Goal: Navigation & Orientation: Find specific page/section

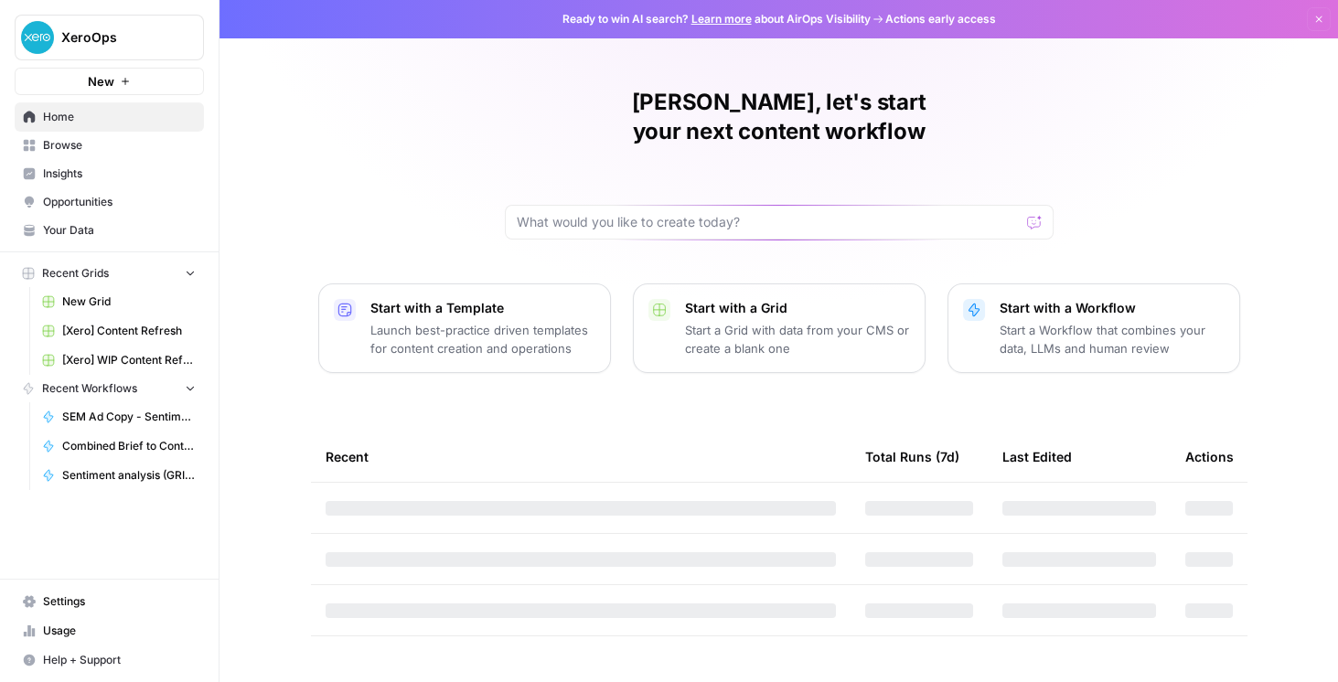
click at [101, 234] on span "Your Data" at bounding box center [119, 230] width 153 height 16
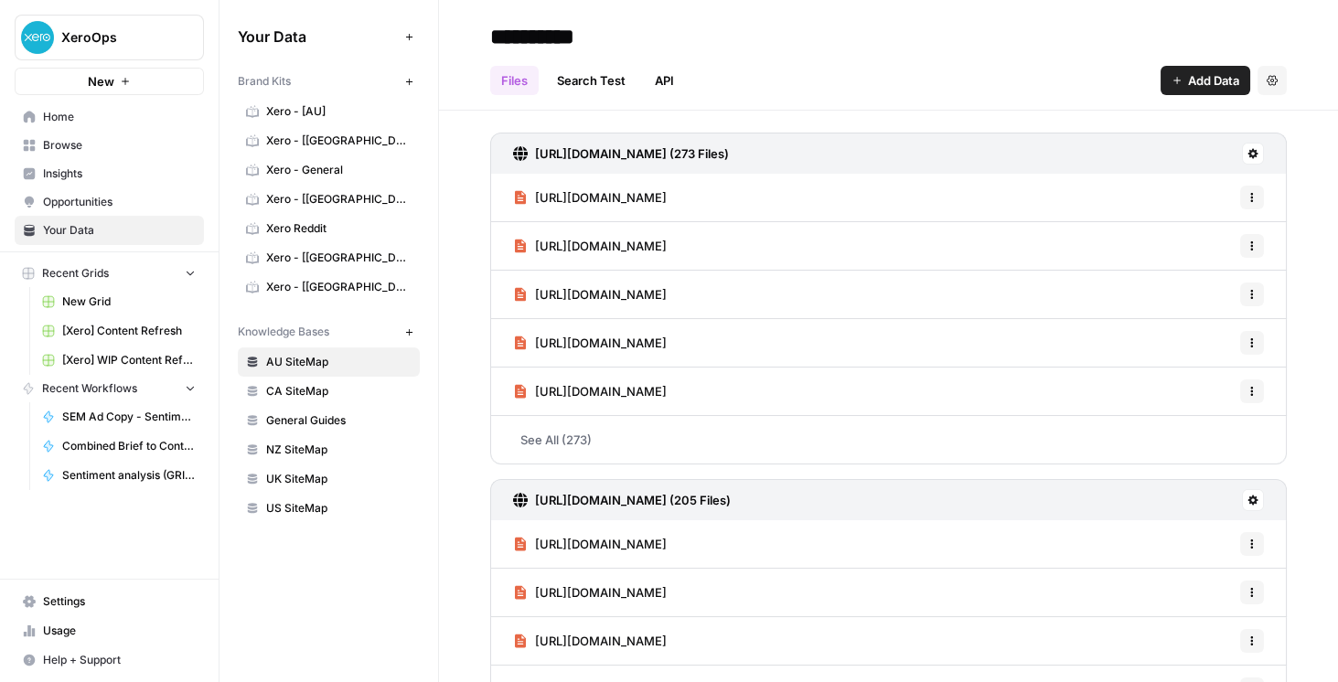
click at [115, 213] on link "Opportunities" at bounding box center [109, 201] width 189 height 29
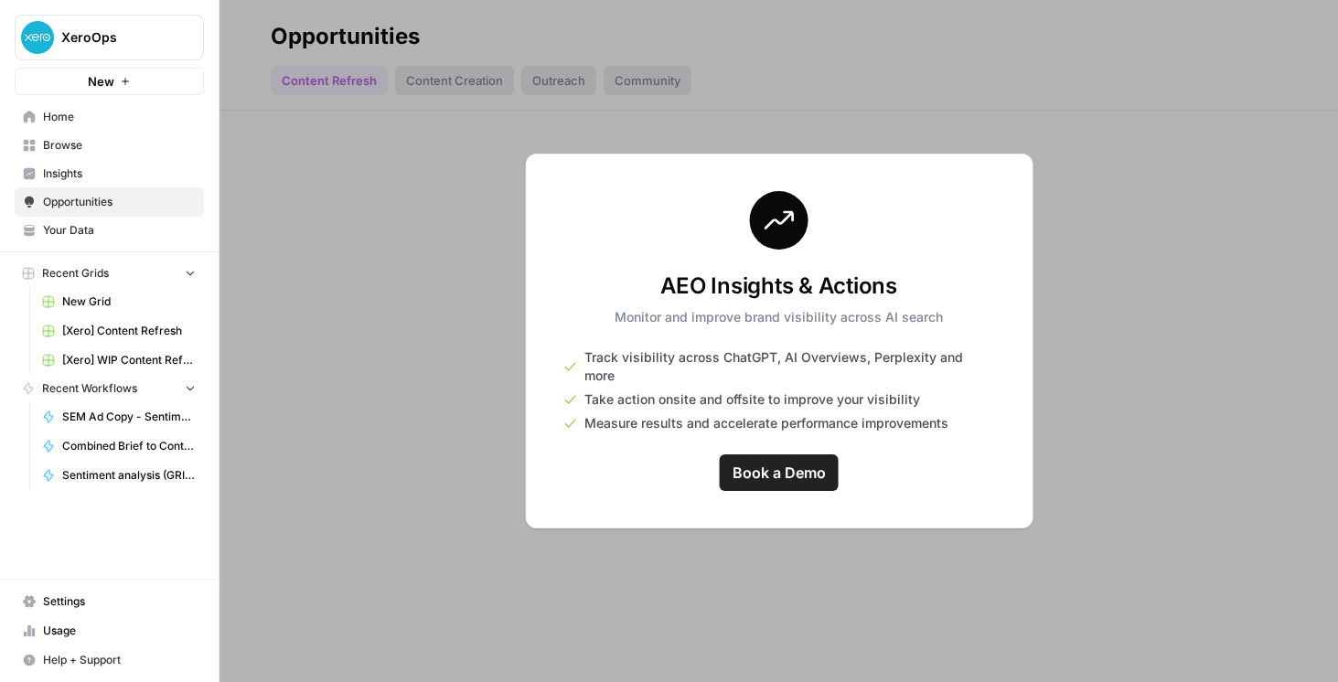
click at [76, 189] on link "Opportunities" at bounding box center [109, 201] width 189 height 29
click at [80, 174] on span "Insights" at bounding box center [119, 174] width 153 height 16
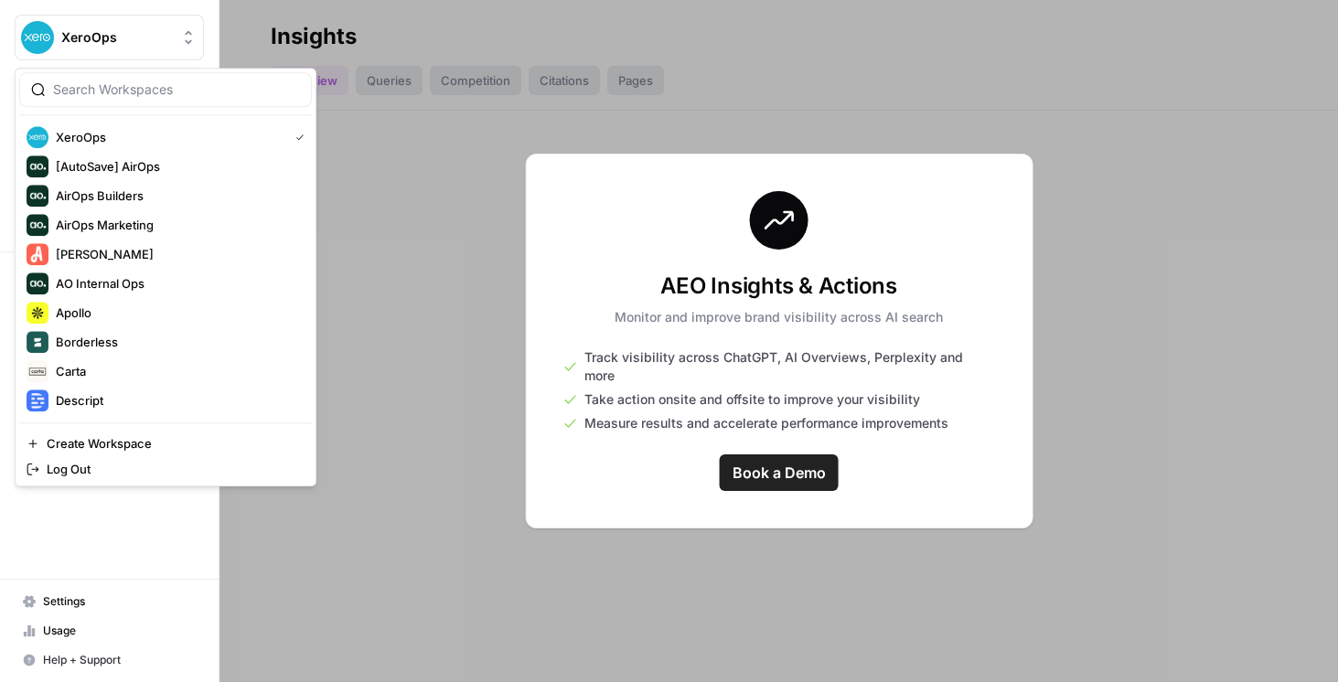
click at [84, 48] on button "XeroOps" at bounding box center [109, 38] width 189 height 46
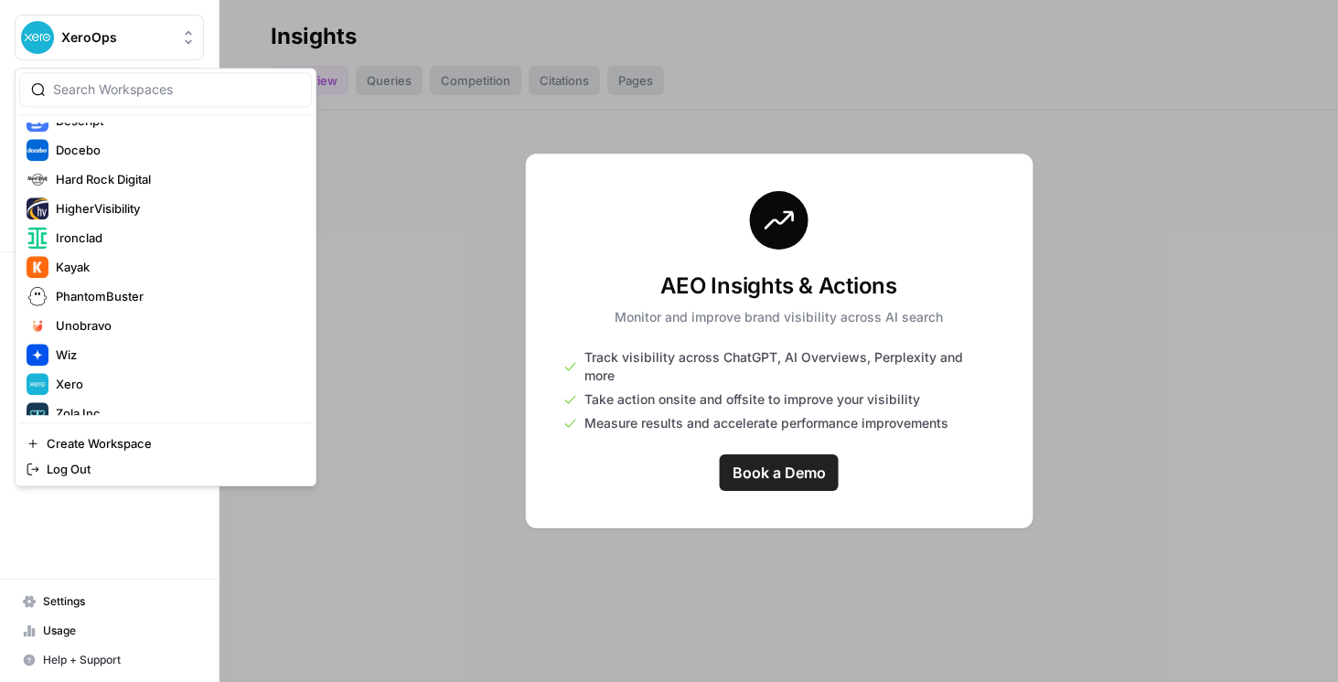
scroll to position [293, 0]
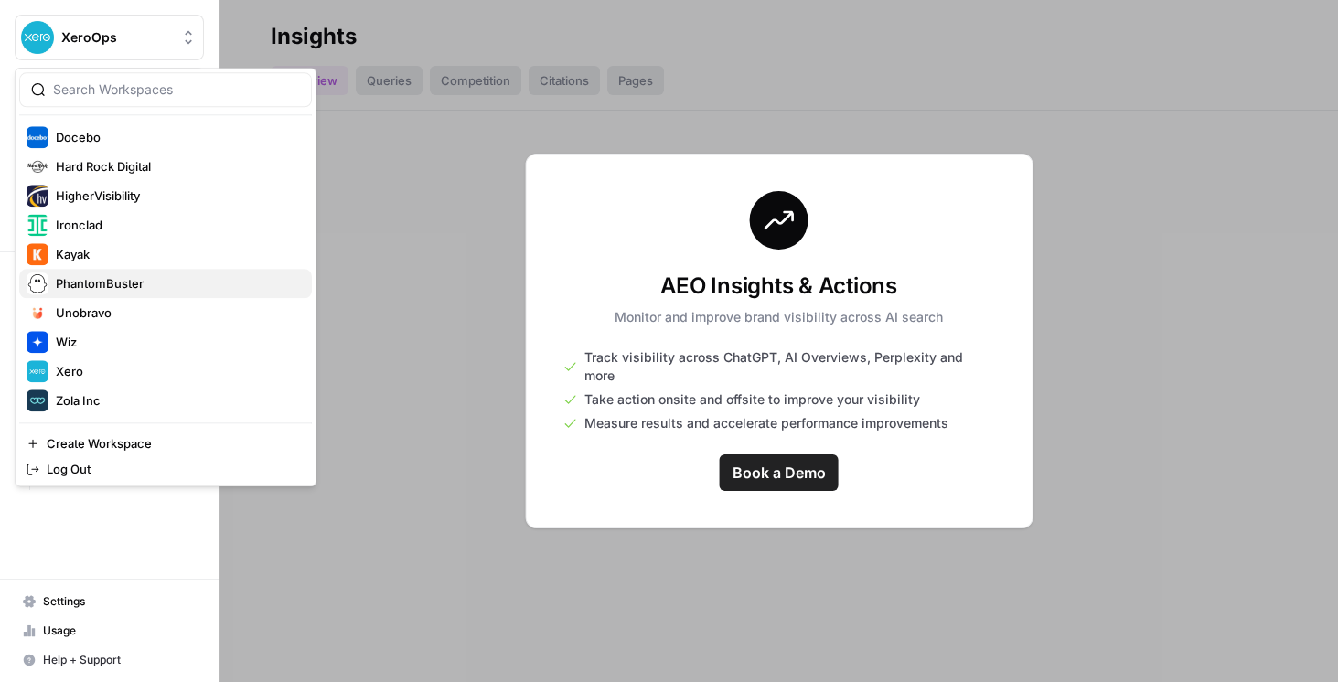
click at [147, 283] on span "PhantomBuster" at bounding box center [176, 283] width 241 height 18
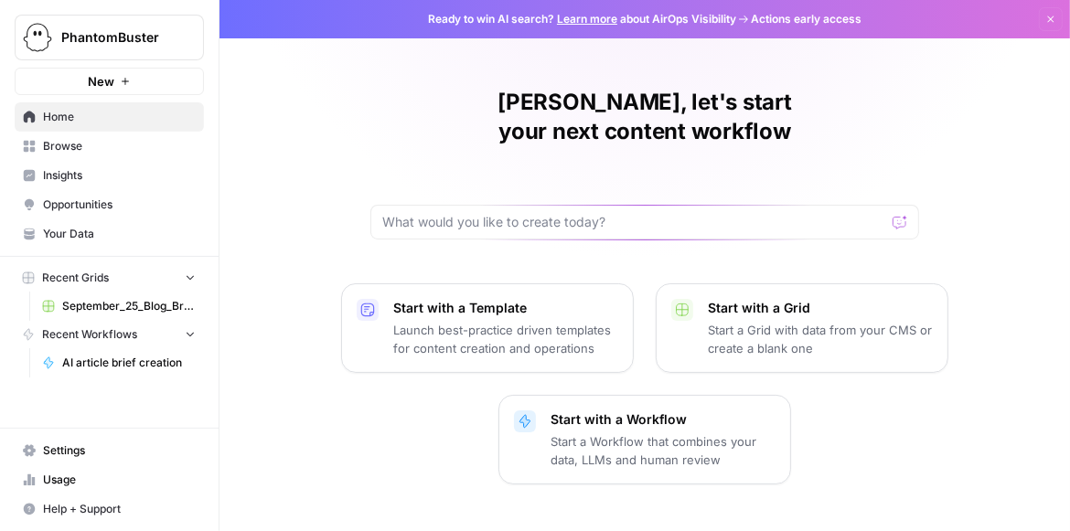
click at [67, 300] on span "September_25_Blog_Briefs.csv" at bounding box center [129, 306] width 134 height 16
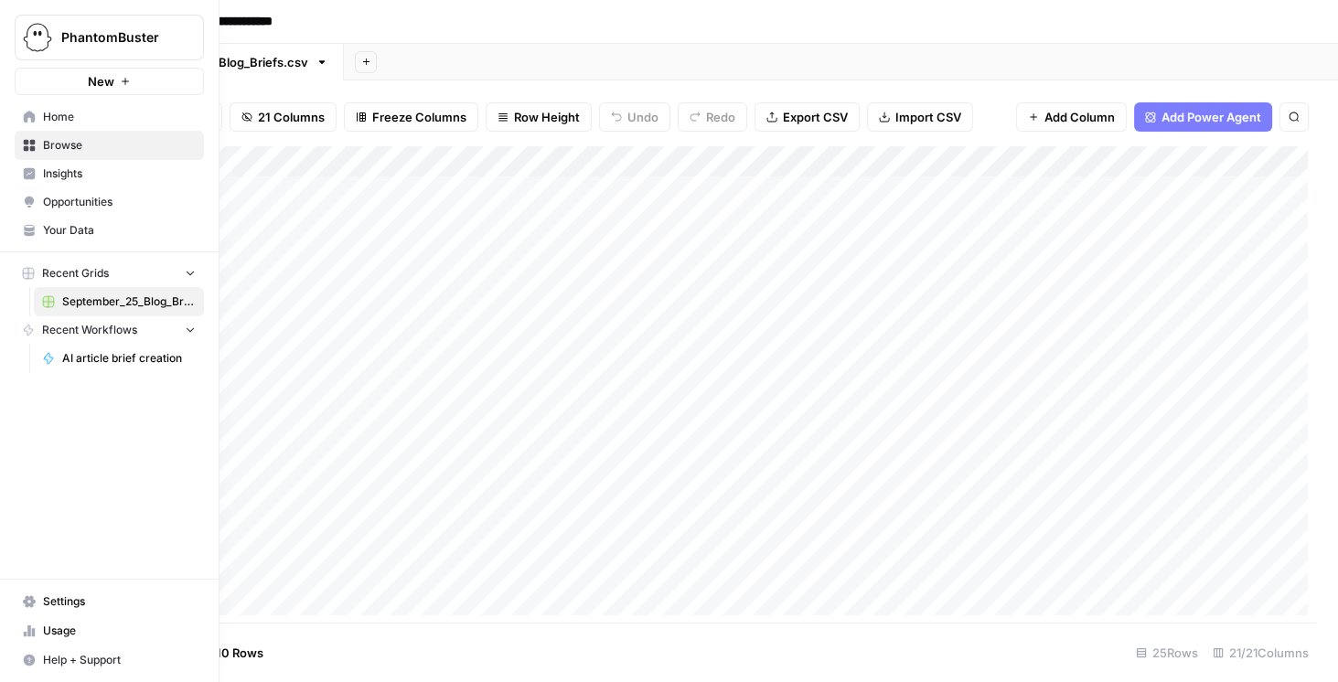
click at [69, 227] on span "Your Data" at bounding box center [119, 230] width 153 height 16
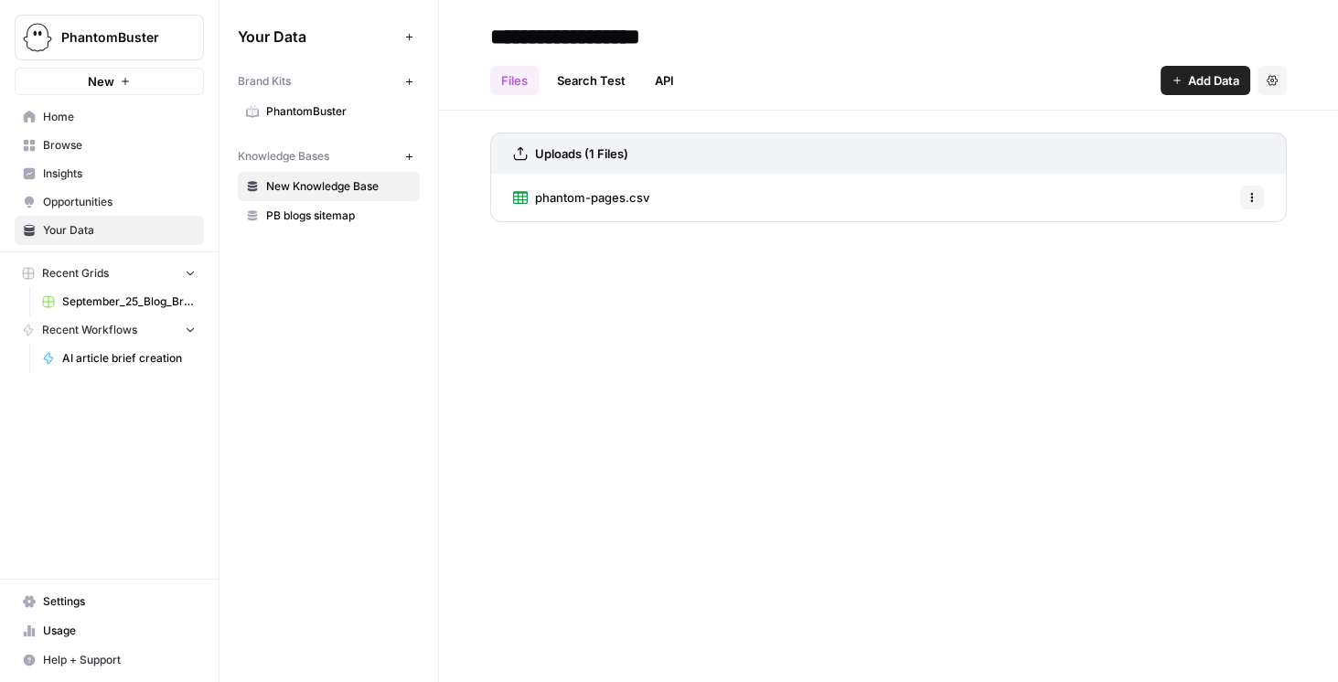
click at [305, 99] on link "PhantomBuster" at bounding box center [329, 111] width 182 height 29
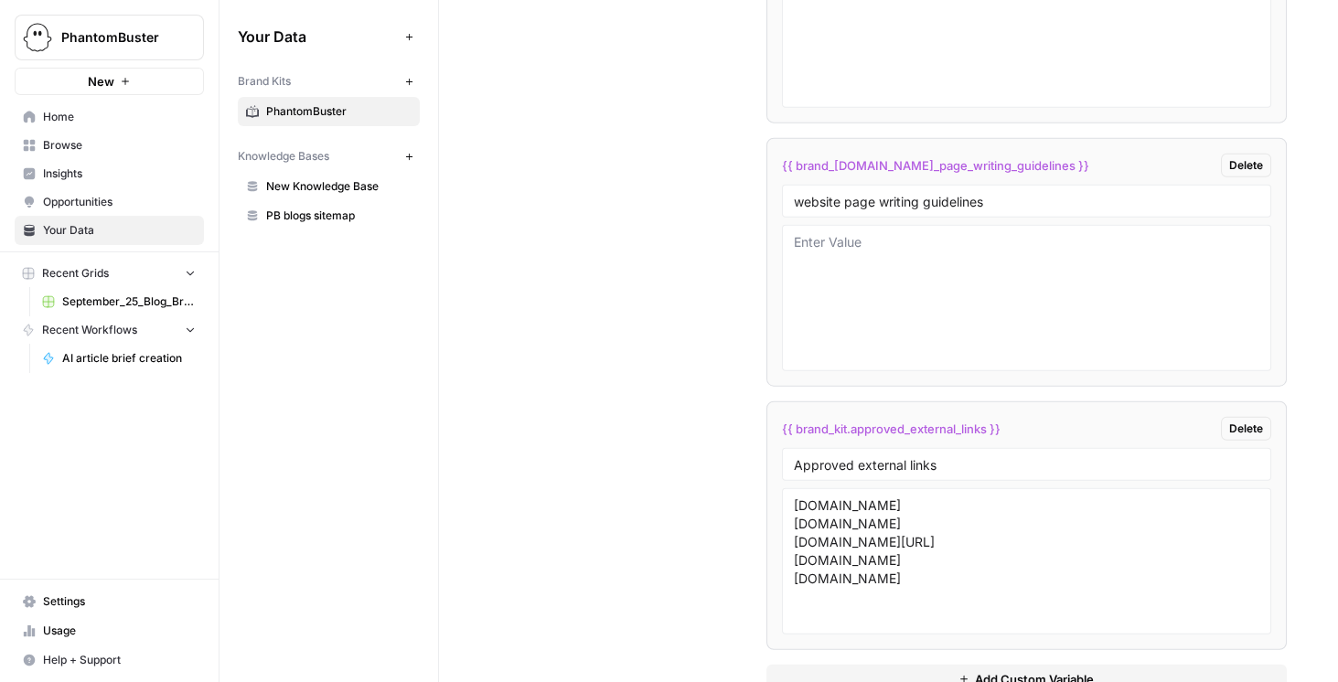
scroll to position [6224, 0]
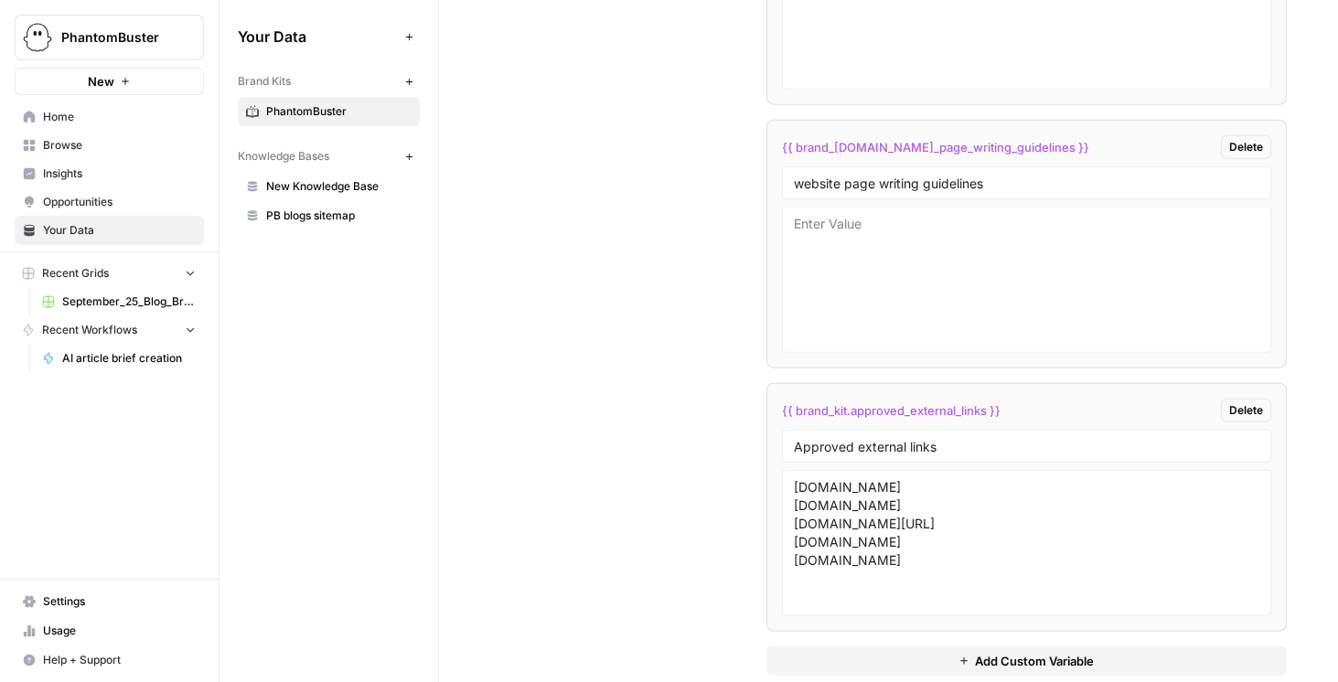
click at [122, 180] on span "Insights" at bounding box center [119, 174] width 153 height 16
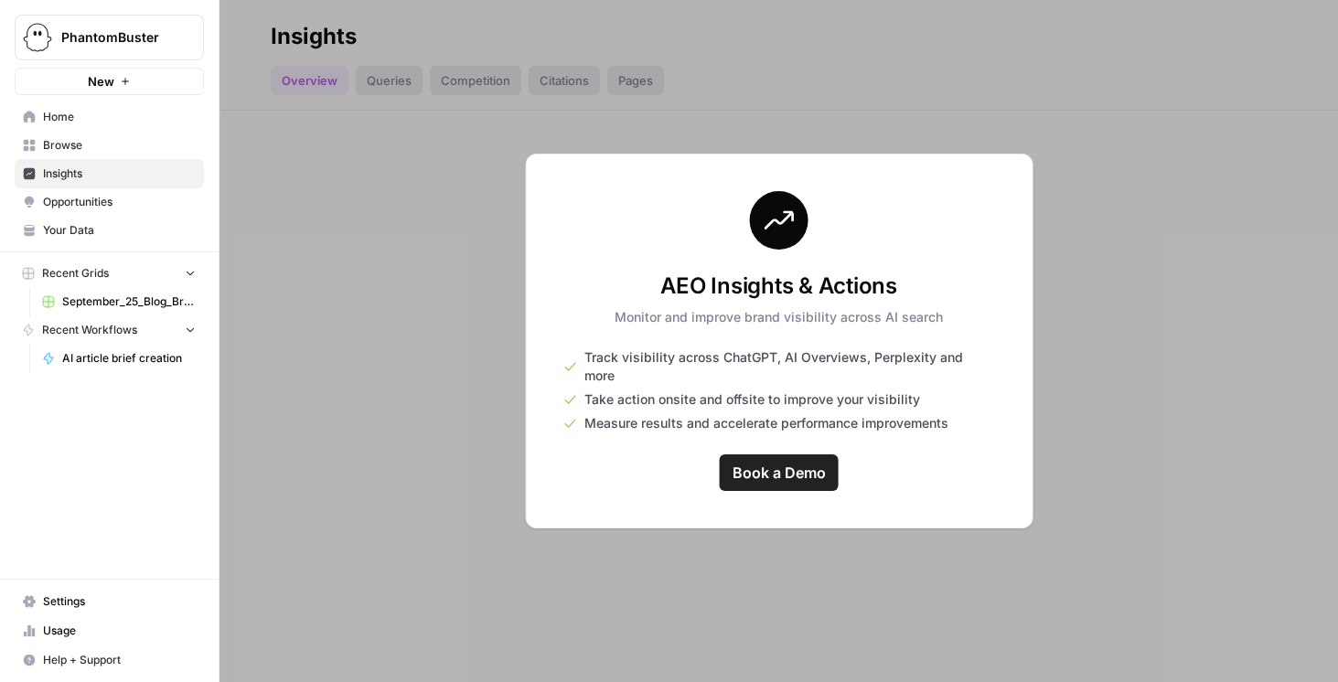
click at [111, 37] on div "New" at bounding box center [110, 43] width 27 height 18
click at [53, 32] on button "PhantomBuster" at bounding box center [109, 38] width 189 height 46
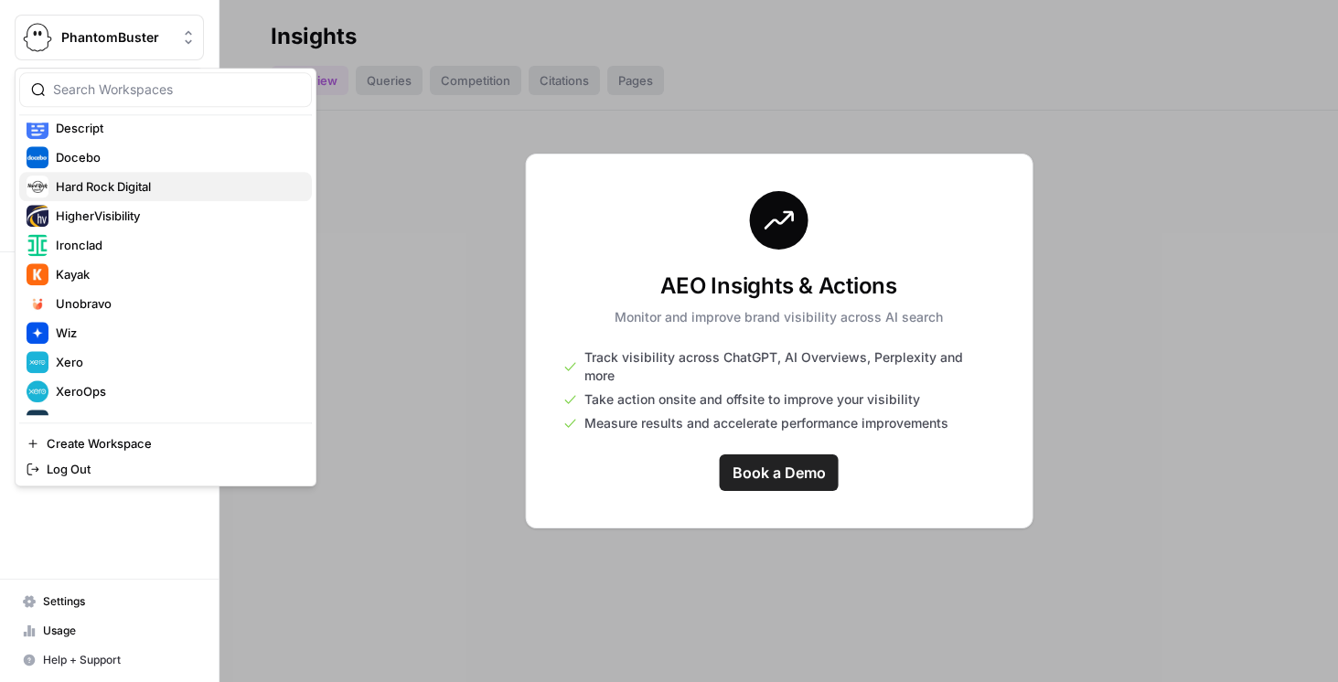
scroll to position [293, 0]
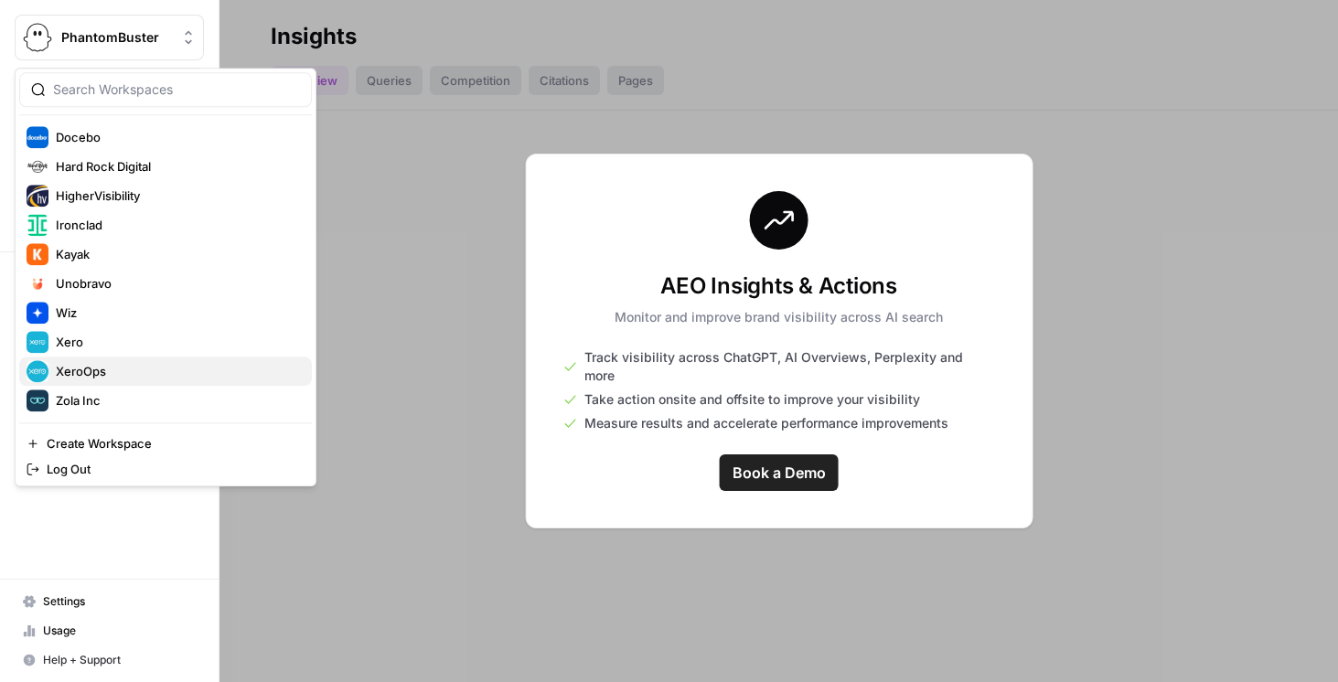
click at [103, 363] on span "XeroOps" at bounding box center [176, 371] width 241 height 18
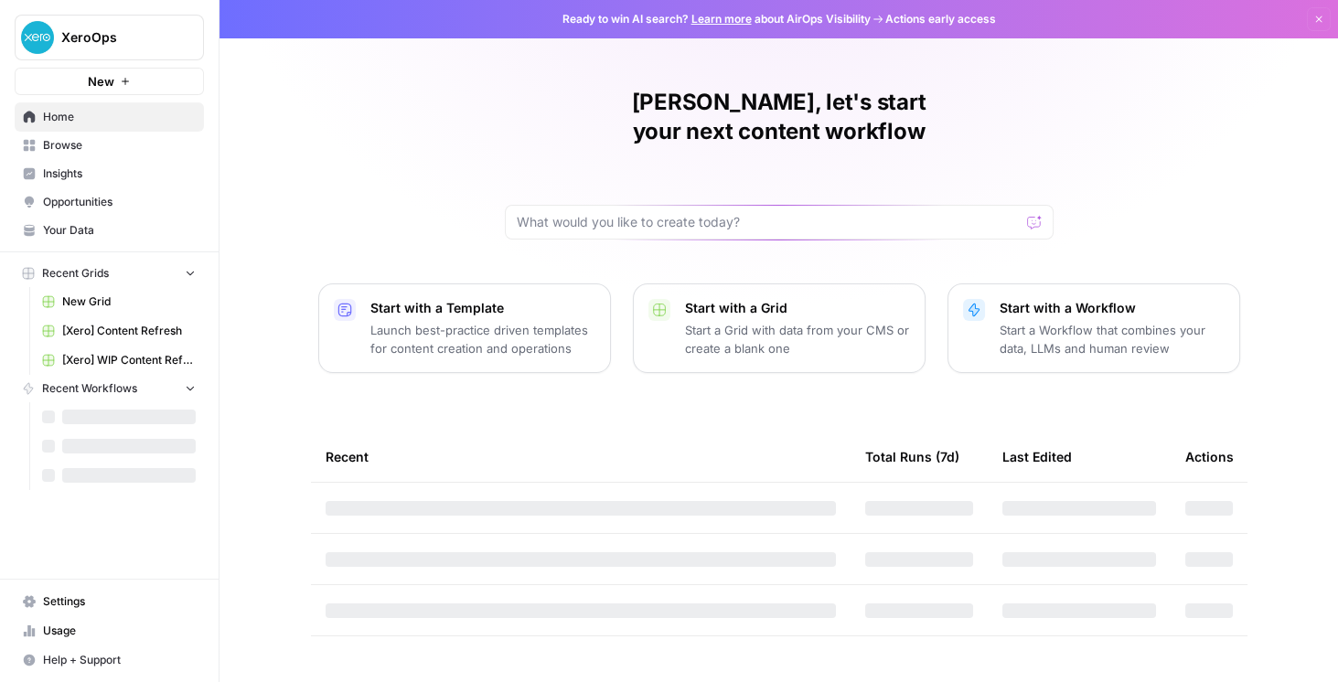
click at [93, 182] on link "Insights" at bounding box center [109, 173] width 189 height 29
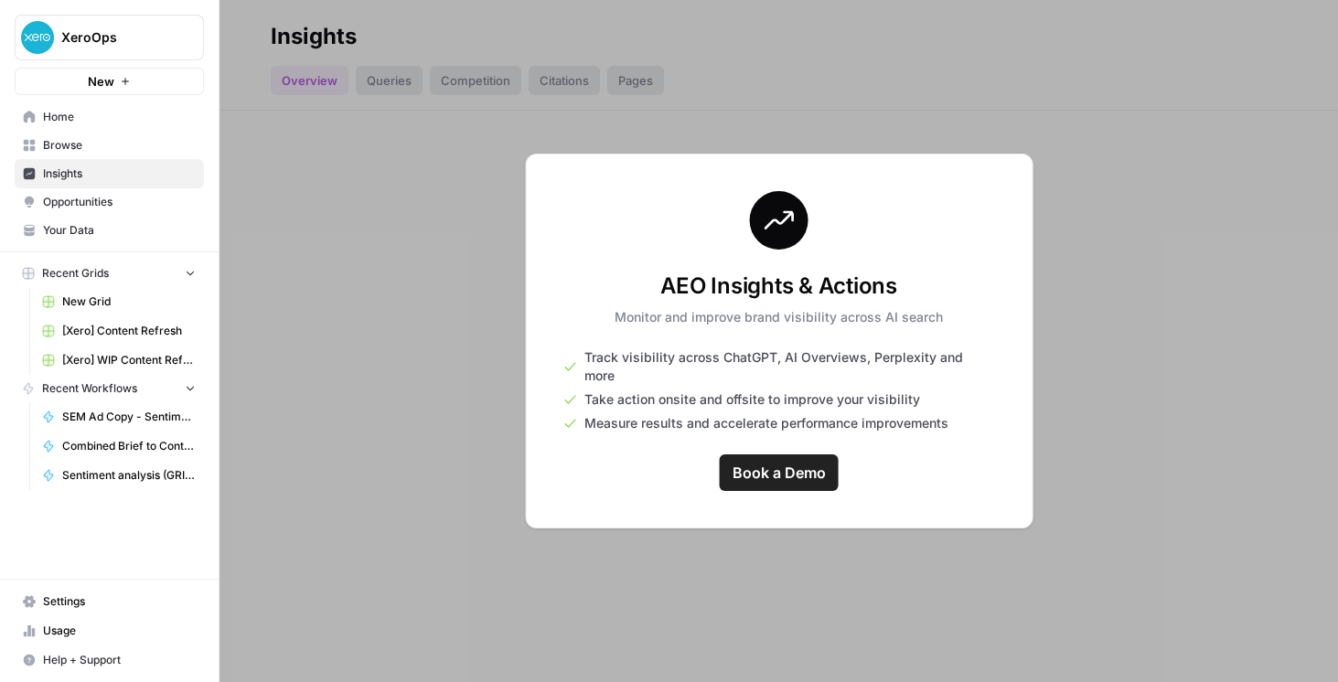
click at [100, 200] on span "Opportunities" at bounding box center [119, 202] width 153 height 16
click at [97, 176] on span "Insights" at bounding box center [119, 174] width 153 height 16
click at [879, 194] on div "AEO Insights & Actions Monitor and improve brand visibility across AI search Tr…" at bounding box center [779, 341] width 508 height 375
click at [104, 144] on span "Browse" at bounding box center [119, 145] width 153 height 16
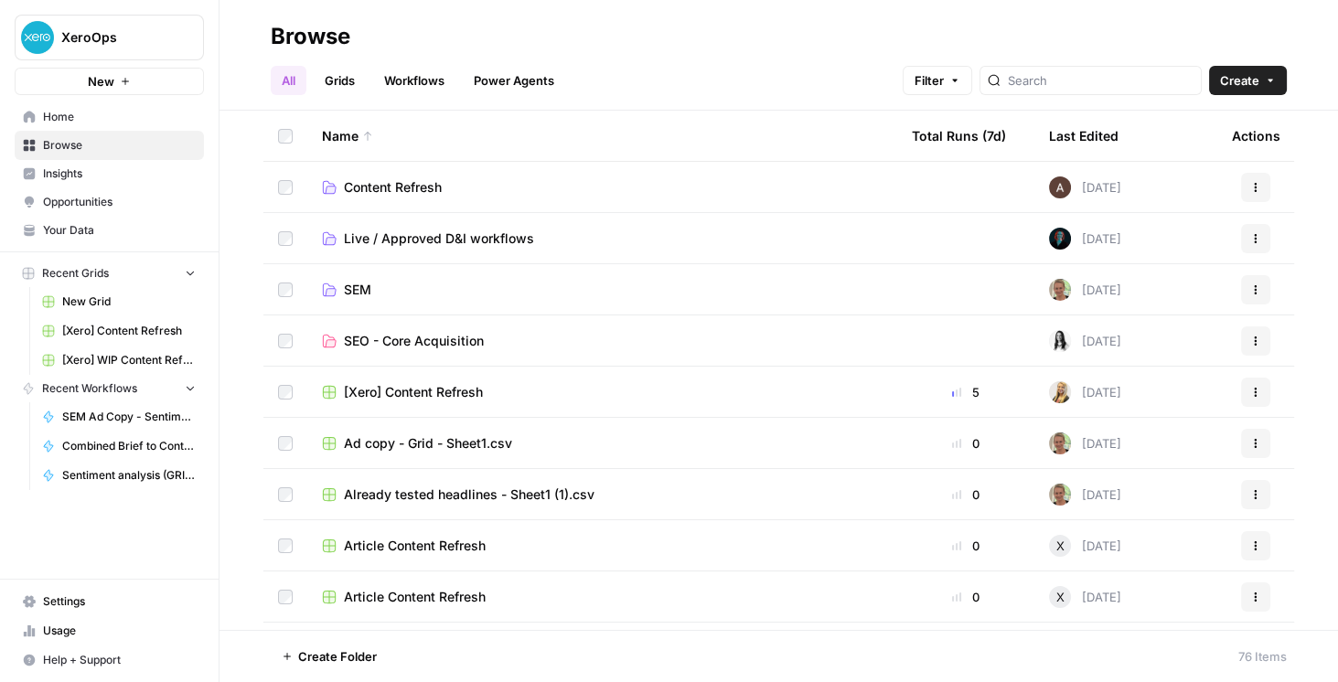
click at [106, 195] on span "Opportunities" at bounding box center [119, 202] width 153 height 16
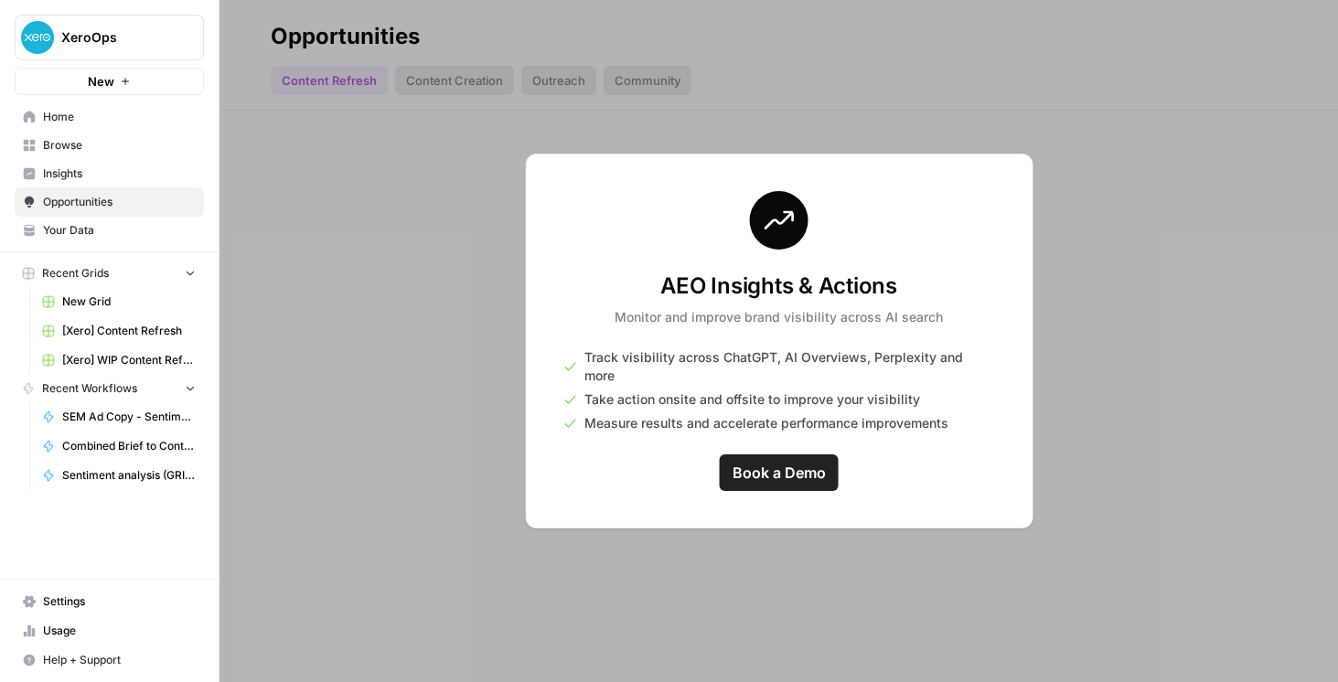
click at [99, 180] on span "Insights" at bounding box center [119, 174] width 153 height 16
